Goal: Task Accomplishment & Management: Manage account settings

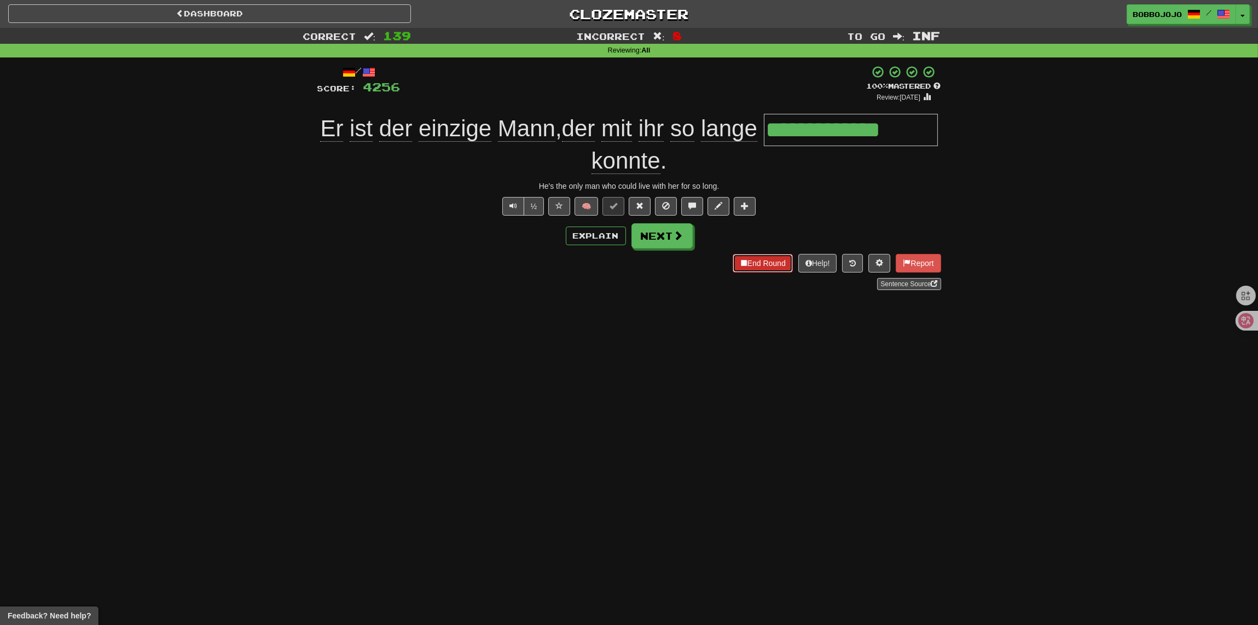
click at [739, 271] on button "End Round" at bounding box center [763, 263] width 60 height 19
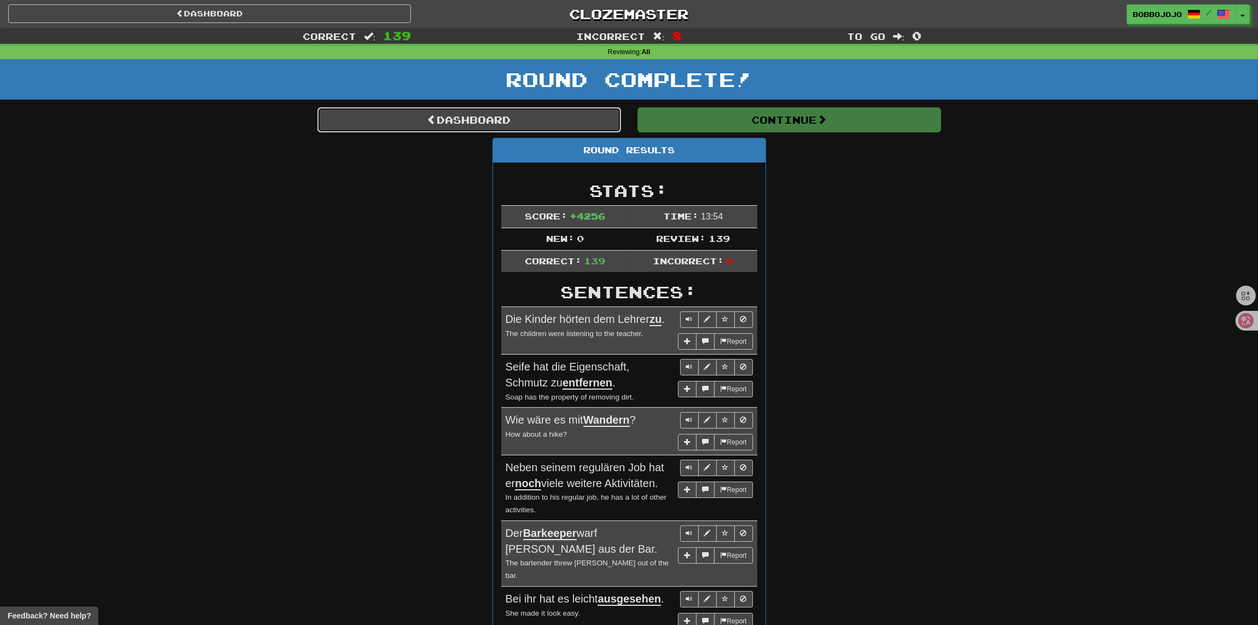
click at [536, 111] on link "Dashboard" at bounding box center [469, 119] width 304 height 25
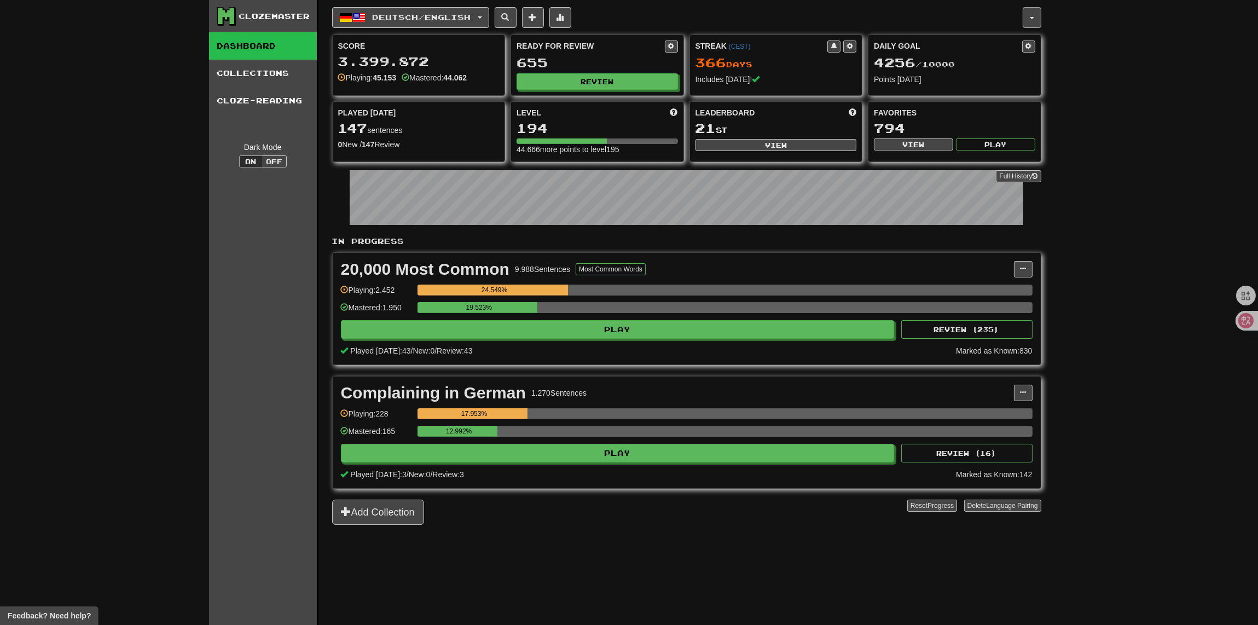
click at [1035, 26] on button "button" at bounding box center [1032, 17] width 19 height 21
click at [971, 164] on link "Logout" at bounding box center [983, 160] width 115 height 14
